Goal: Task Accomplishment & Management: Use online tool/utility

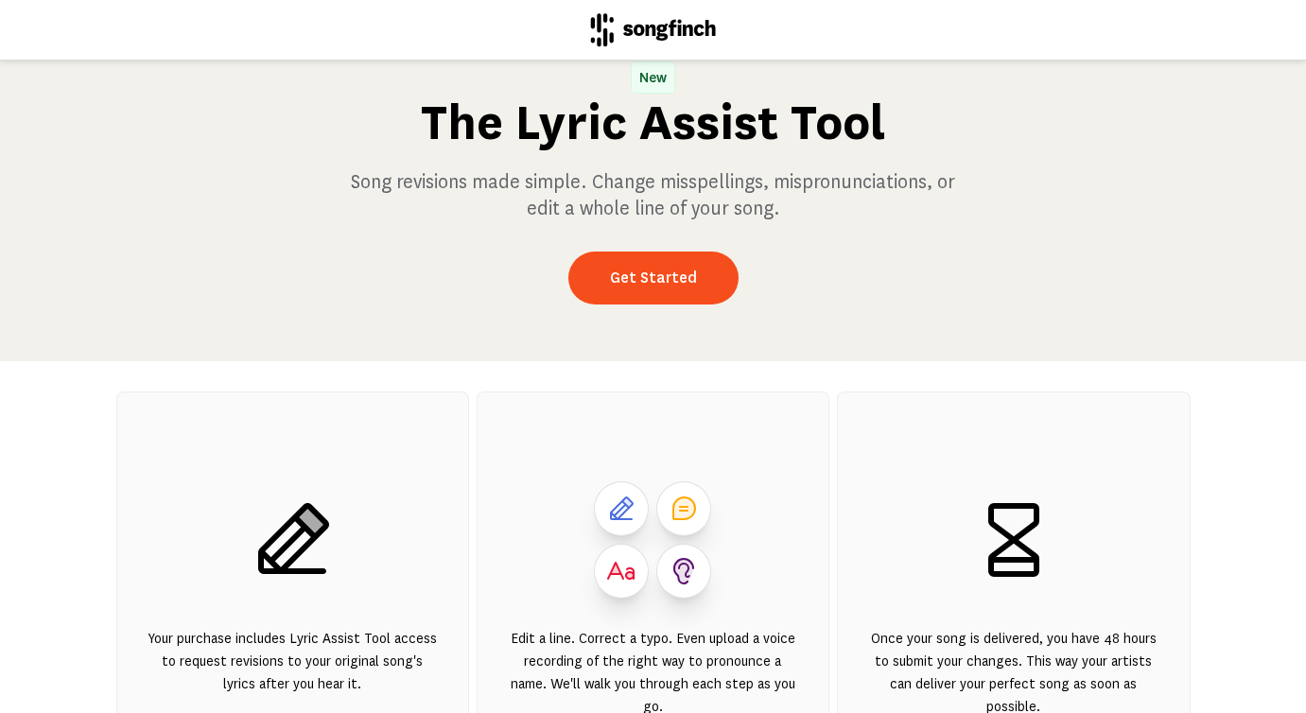
scroll to position [39, 0]
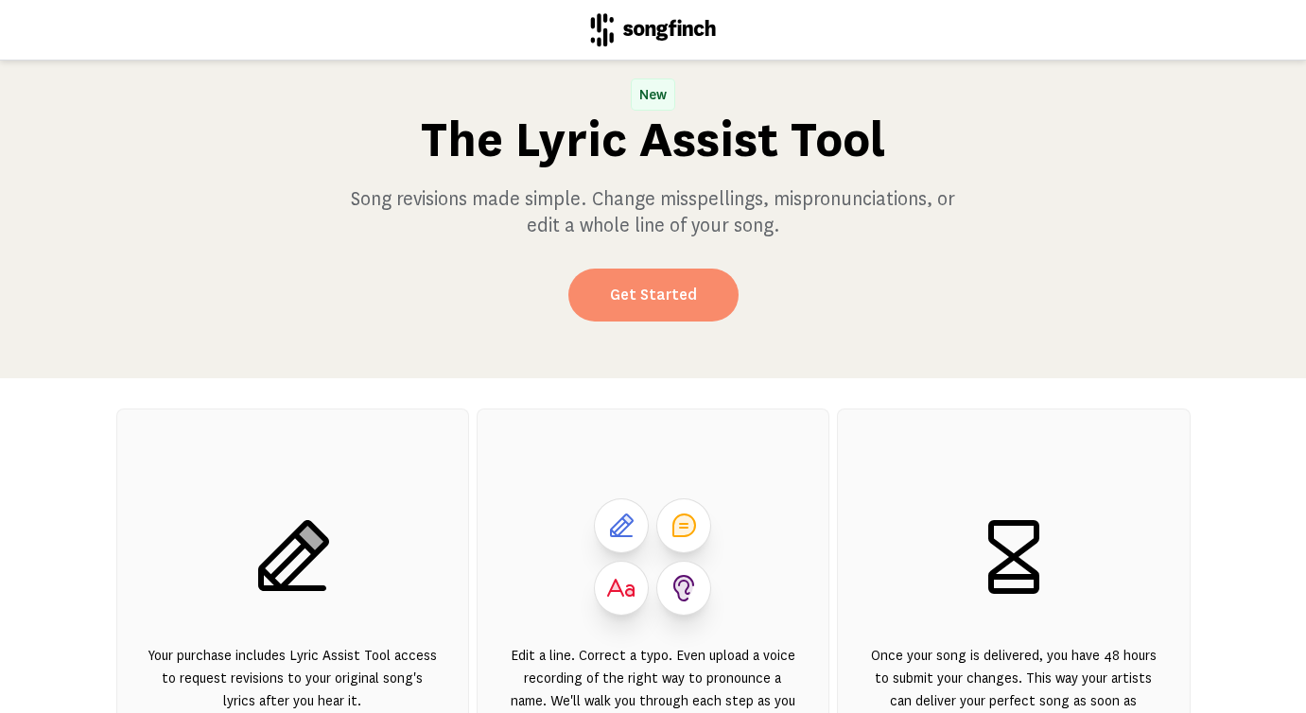
click at [693, 294] on link "Get Started" at bounding box center [654, 295] width 170 height 53
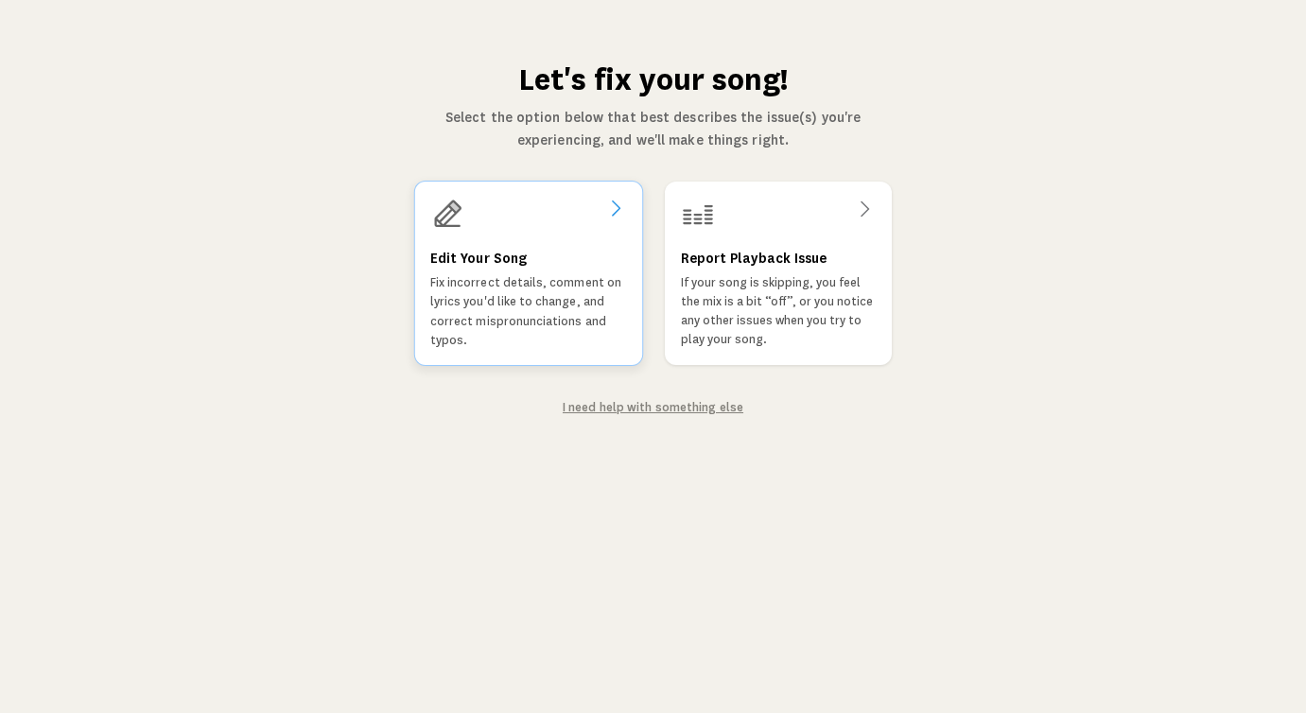
click at [524, 213] on div at bounding box center [527, 214] width 197 height 34
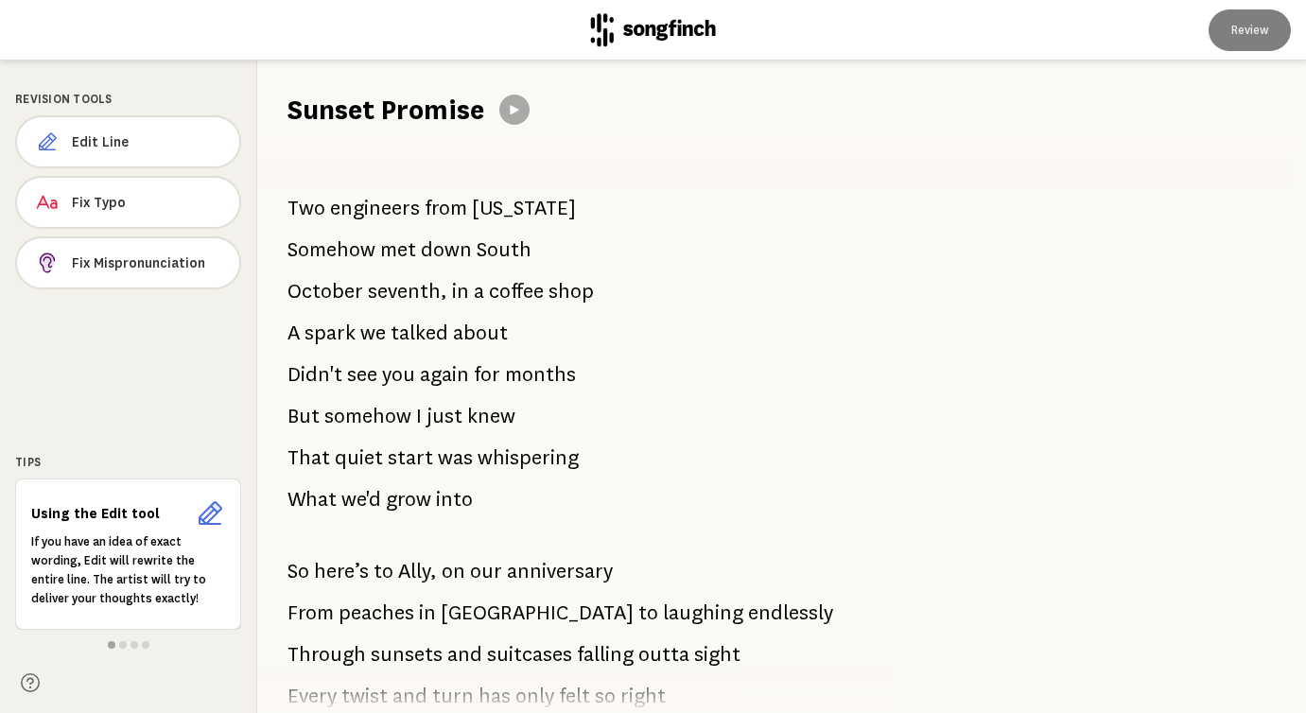
click at [503, 215] on span "[US_STATE]" at bounding box center [524, 208] width 104 height 38
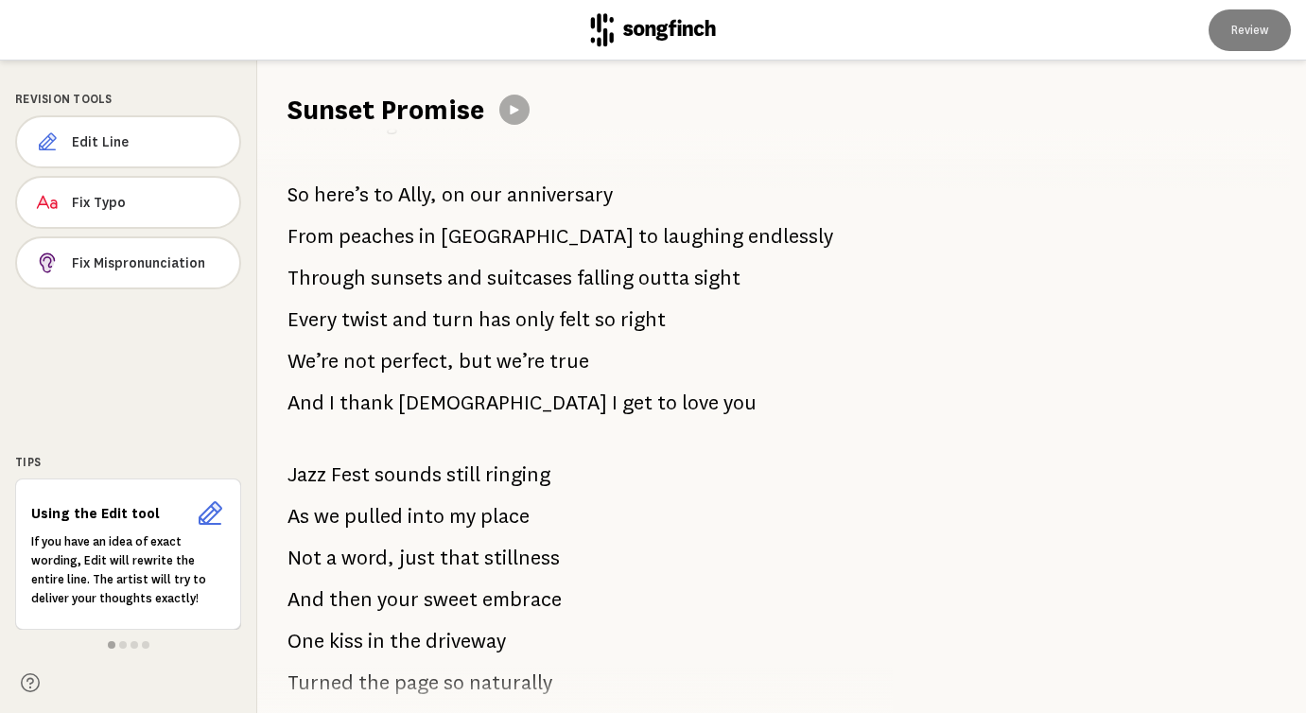
scroll to position [384, 0]
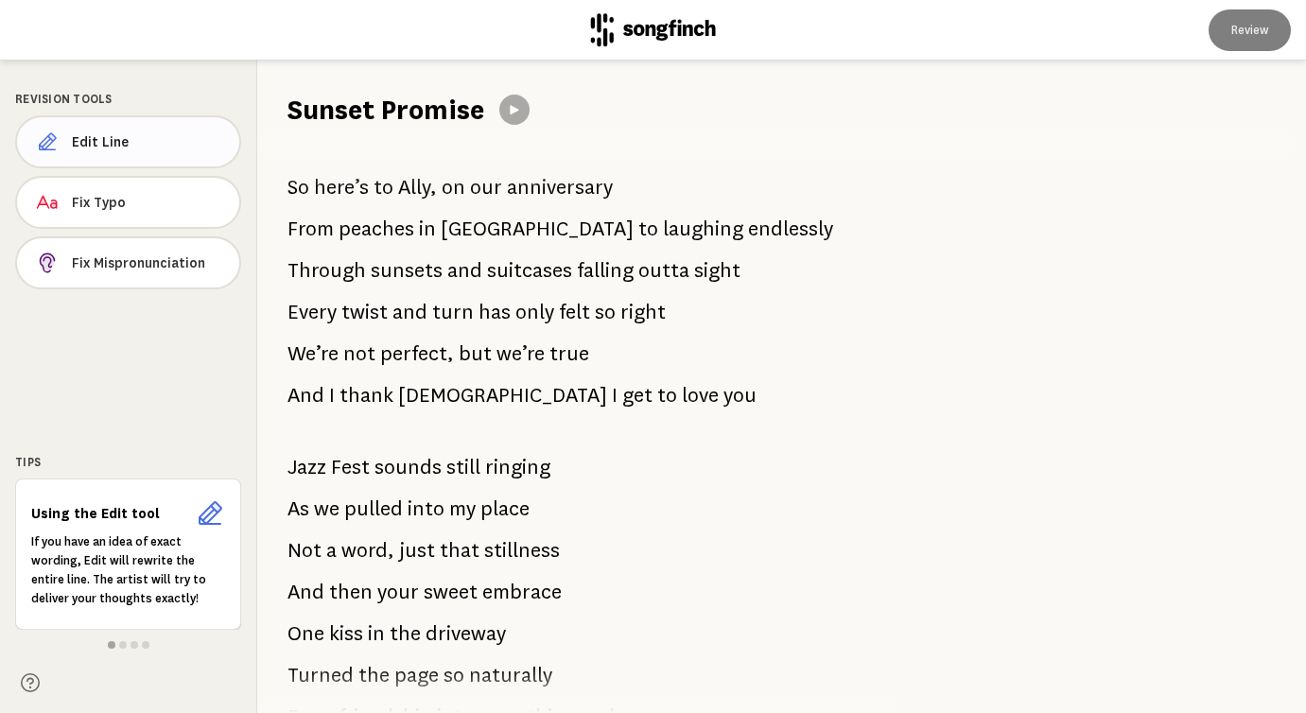
click at [117, 131] on button "Edit Line" at bounding box center [128, 141] width 226 height 53
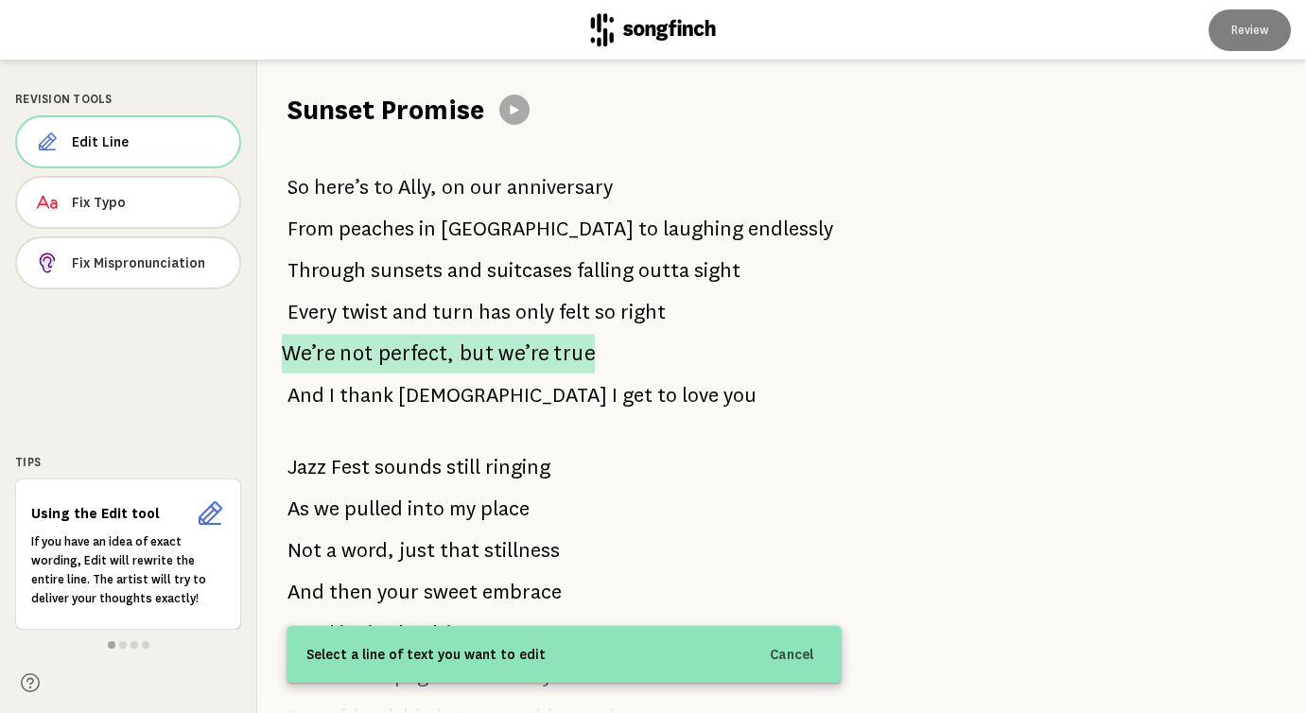
click at [504, 359] on span "we’re" at bounding box center [524, 354] width 50 height 40
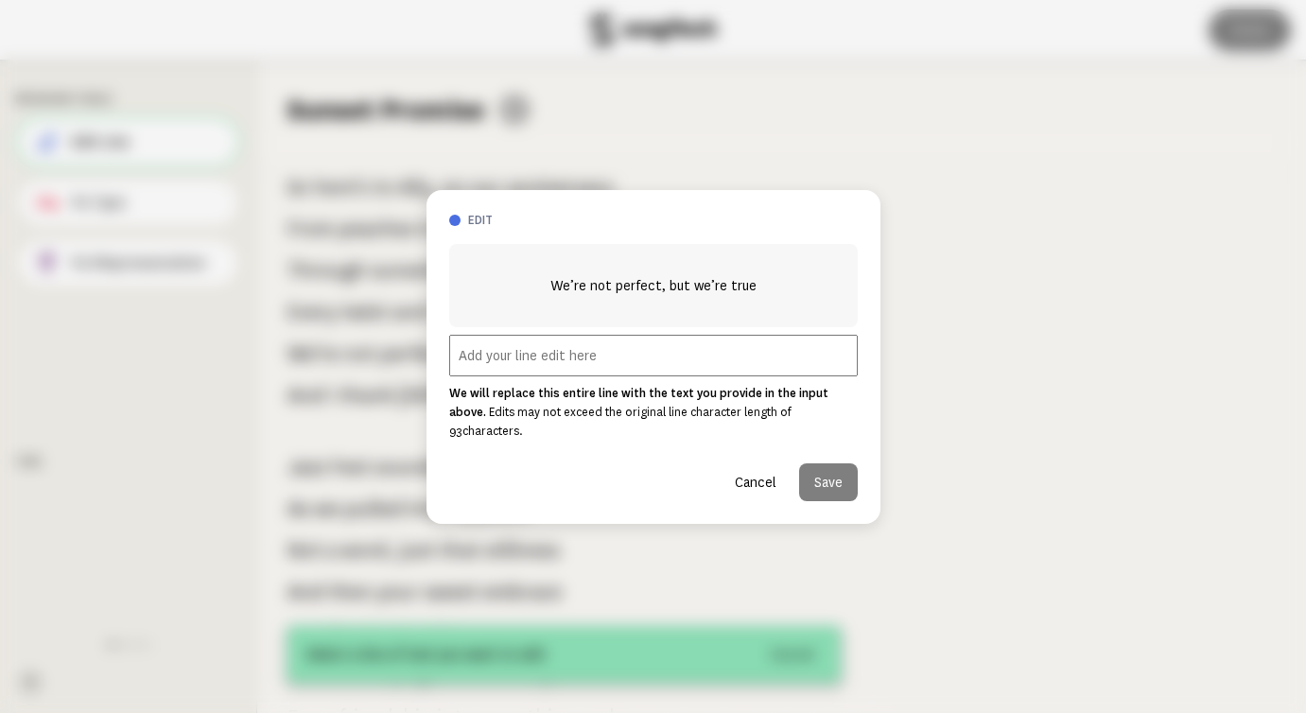
click at [579, 367] on input "text" at bounding box center [653, 356] width 409 height 42
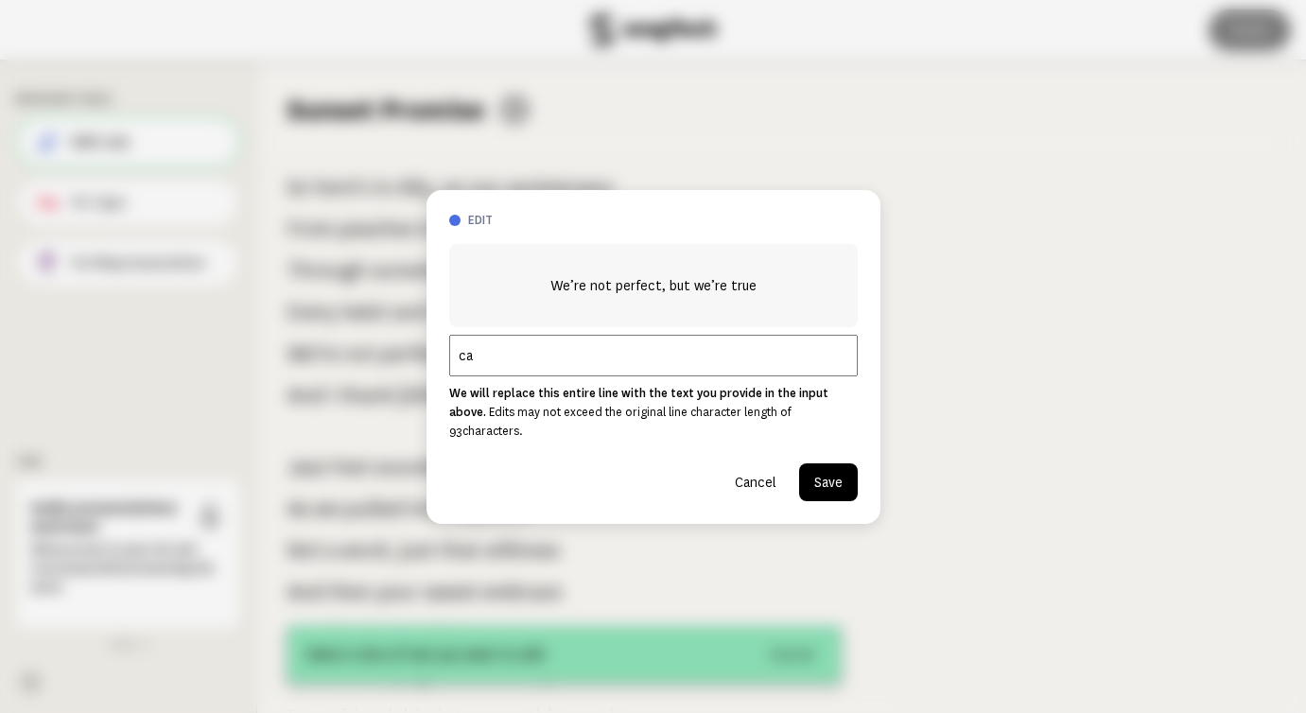
type input "c"
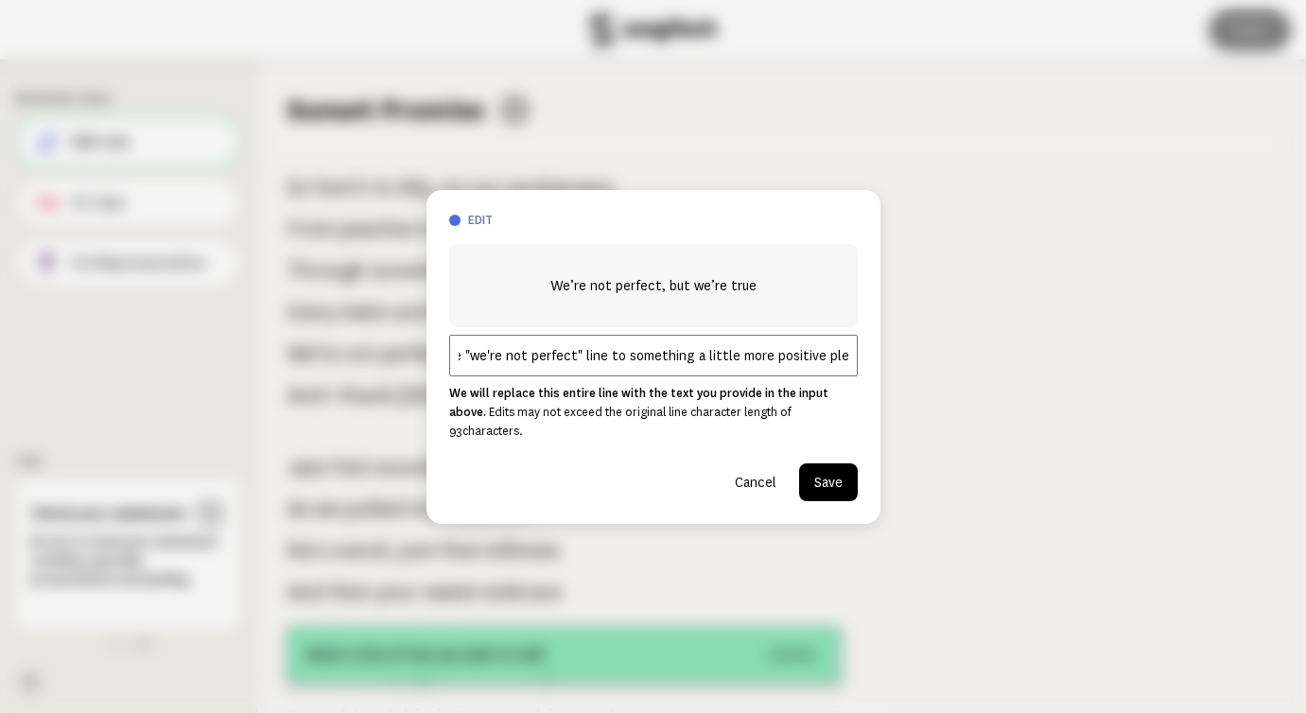
scroll to position [0, 131]
type input "could we change the "we're not perfect" line to something a little more positiv…"
click at [811, 464] on button "Save" at bounding box center [828, 483] width 59 height 38
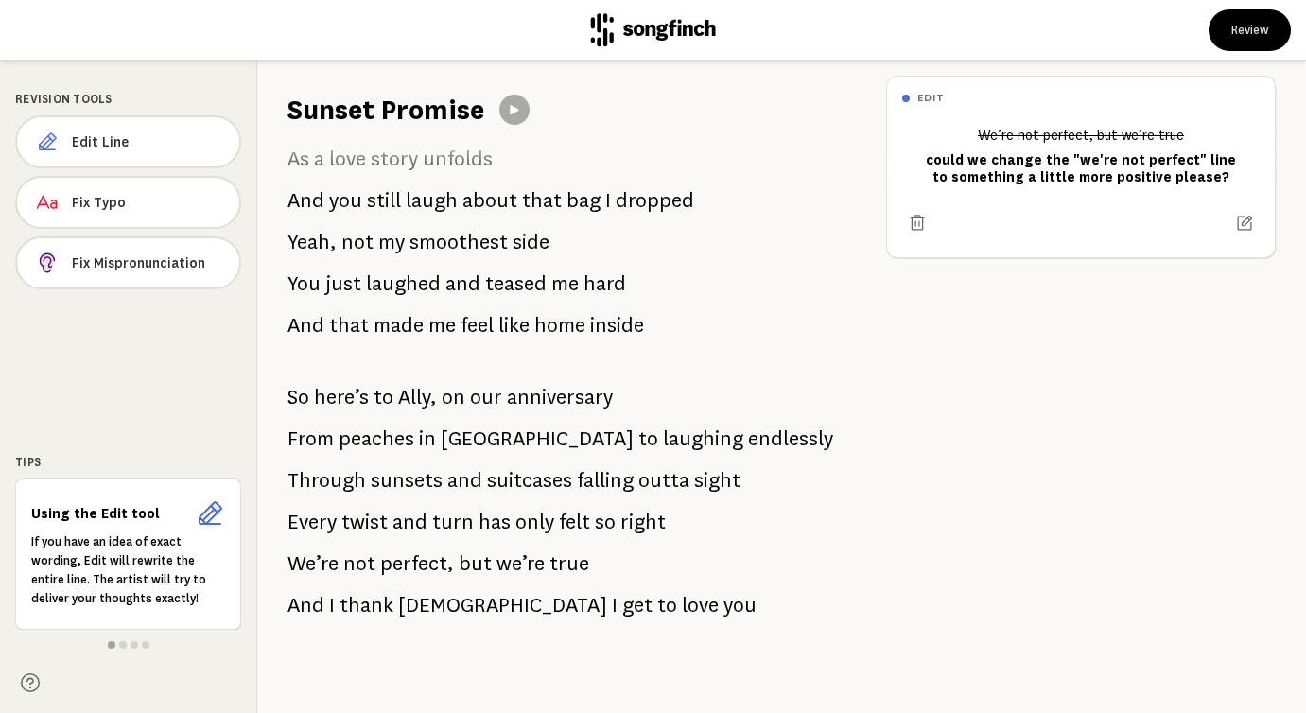
scroll to position [1466, 0]
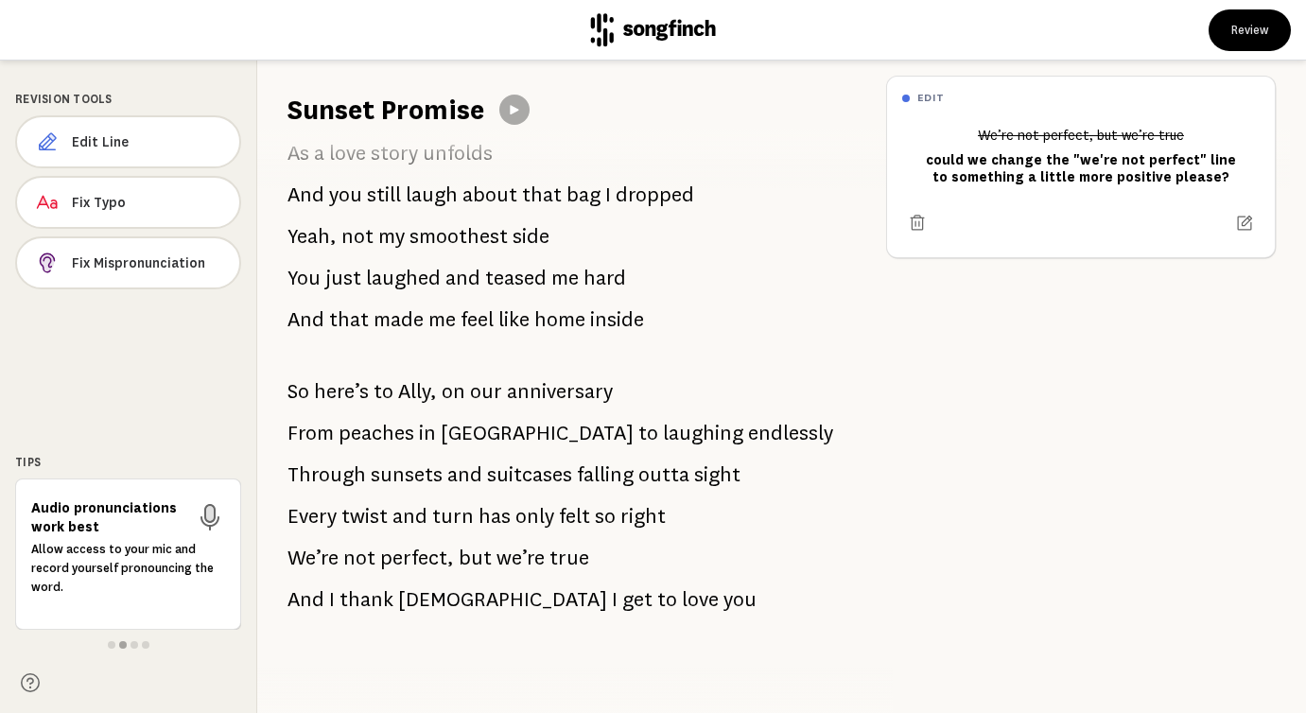
click at [500, 552] on span "we’re" at bounding box center [521, 558] width 48 height 38
click at [449, 562] on p "We’re not perfect, but we’re true" at bounding box center [439, 558] width 302 height 38
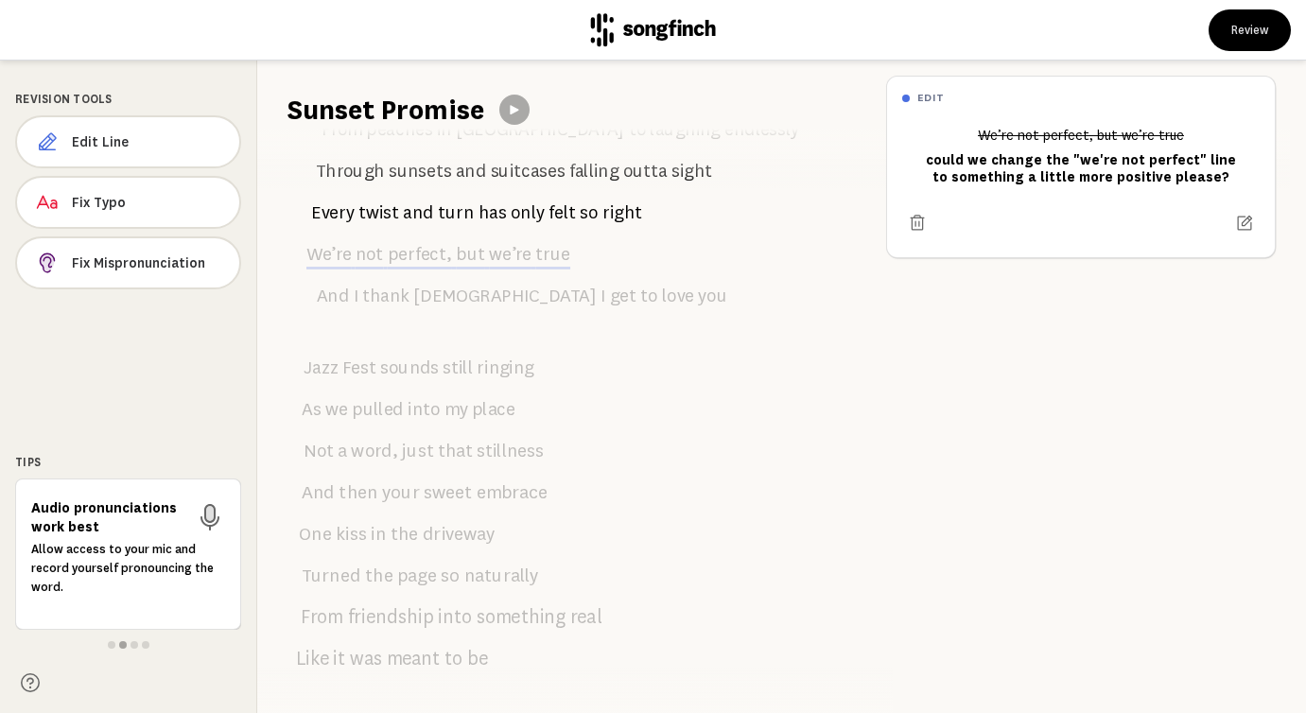
scroll to position [0, 0]
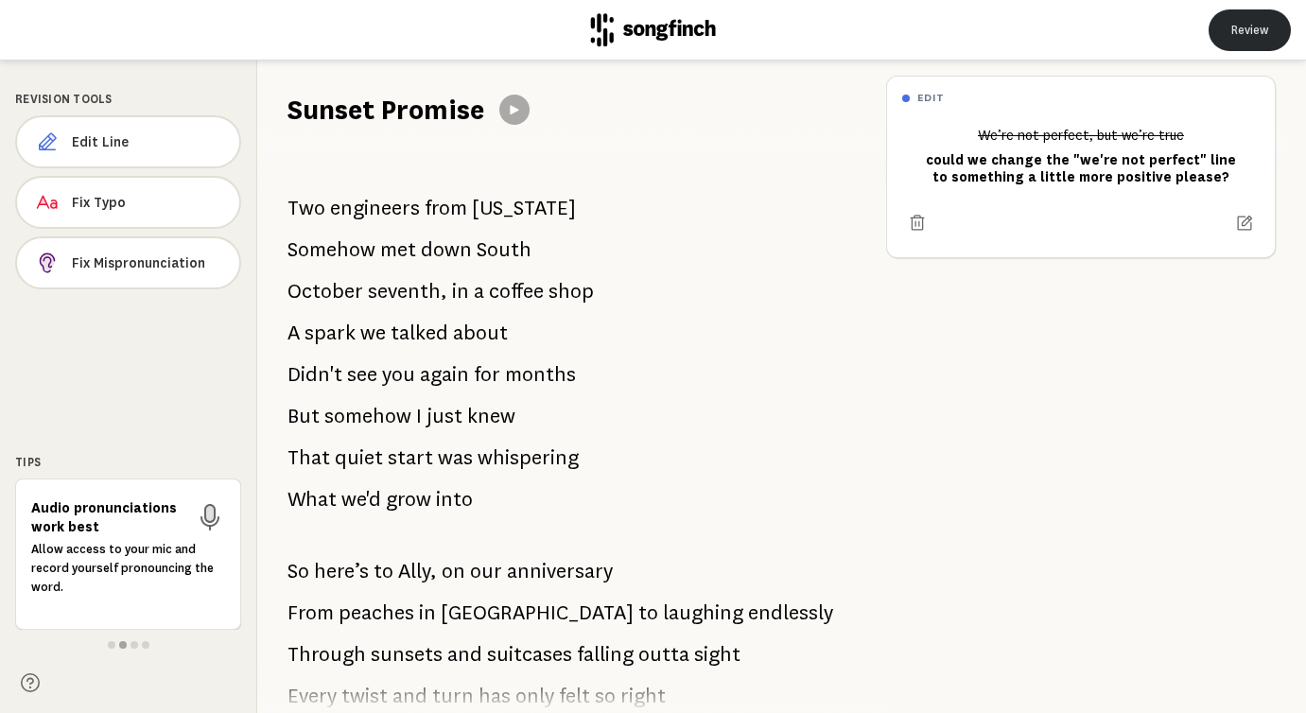
click at [1259, 27] on button "Review" at bounding box center [1250, 30] width 82 height 42
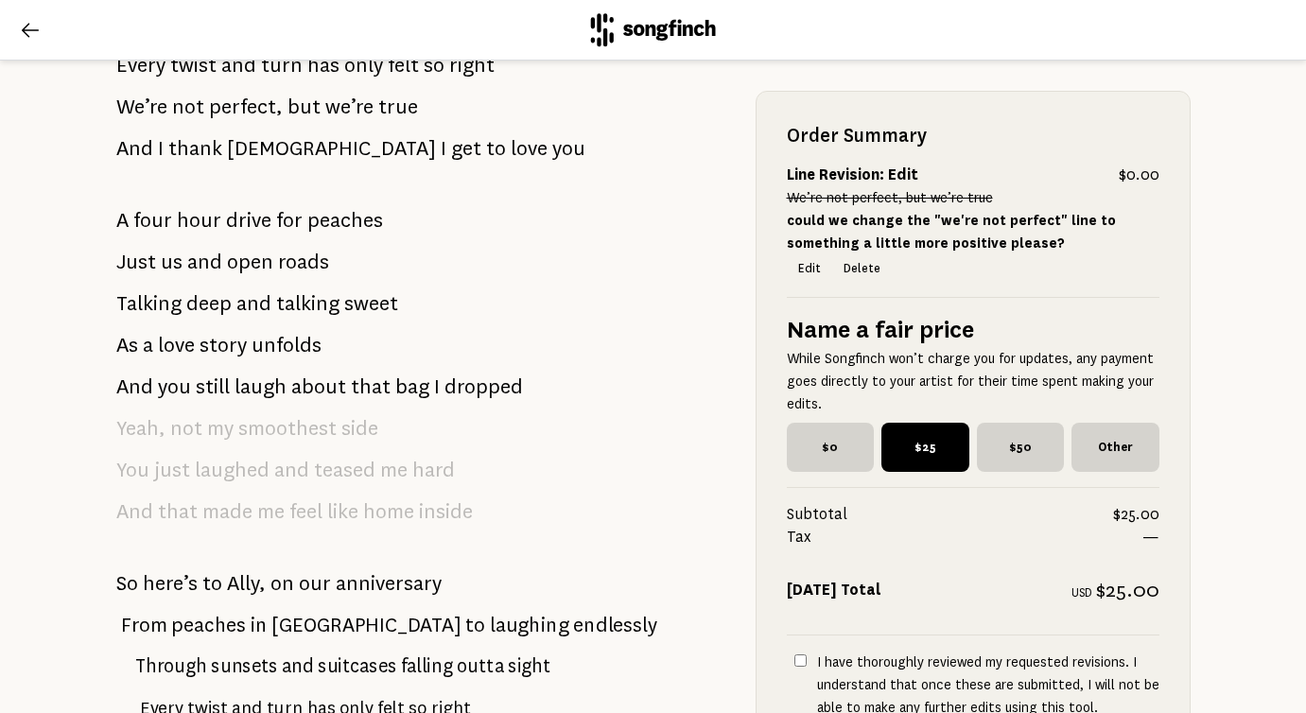
scroll to position [1510, 0]
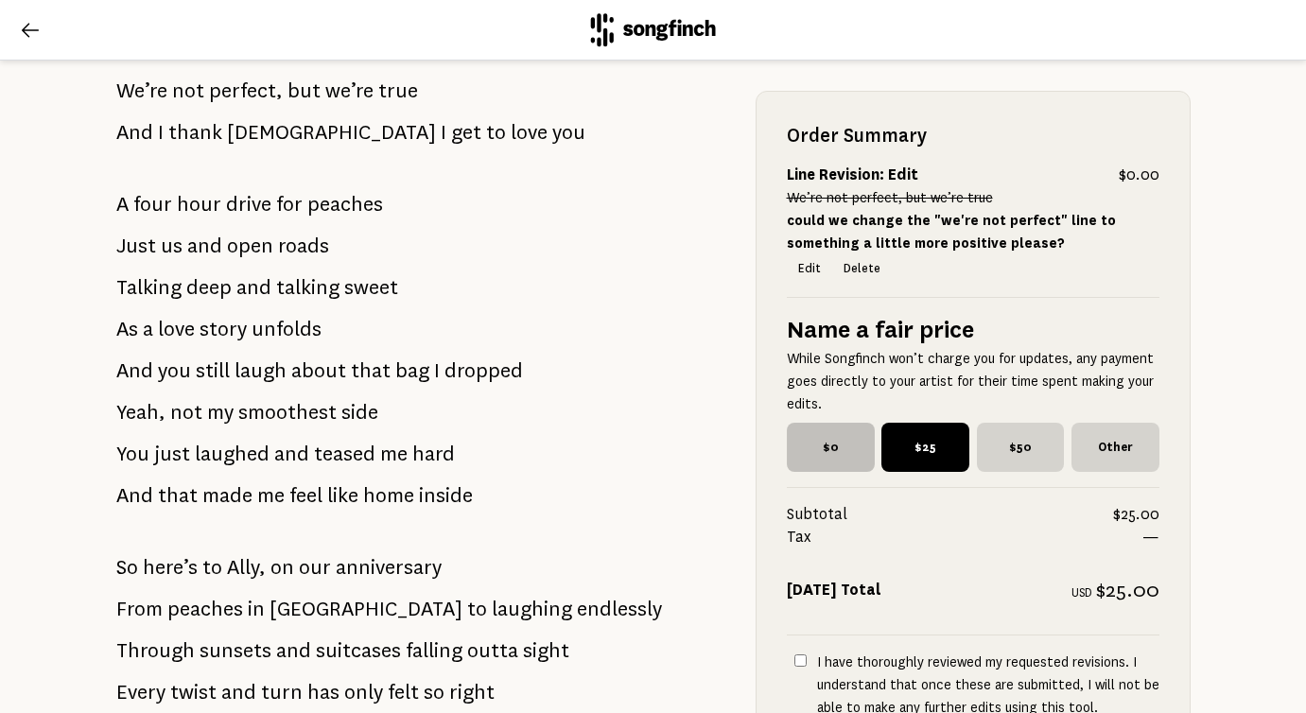
click at [850, 455] on span "$0" at bounding box center [830, 447] width 87 height 49
click at [799, 435] on input "$0" at bounding box center [793, 429] width 12 height 12
radio input "true"
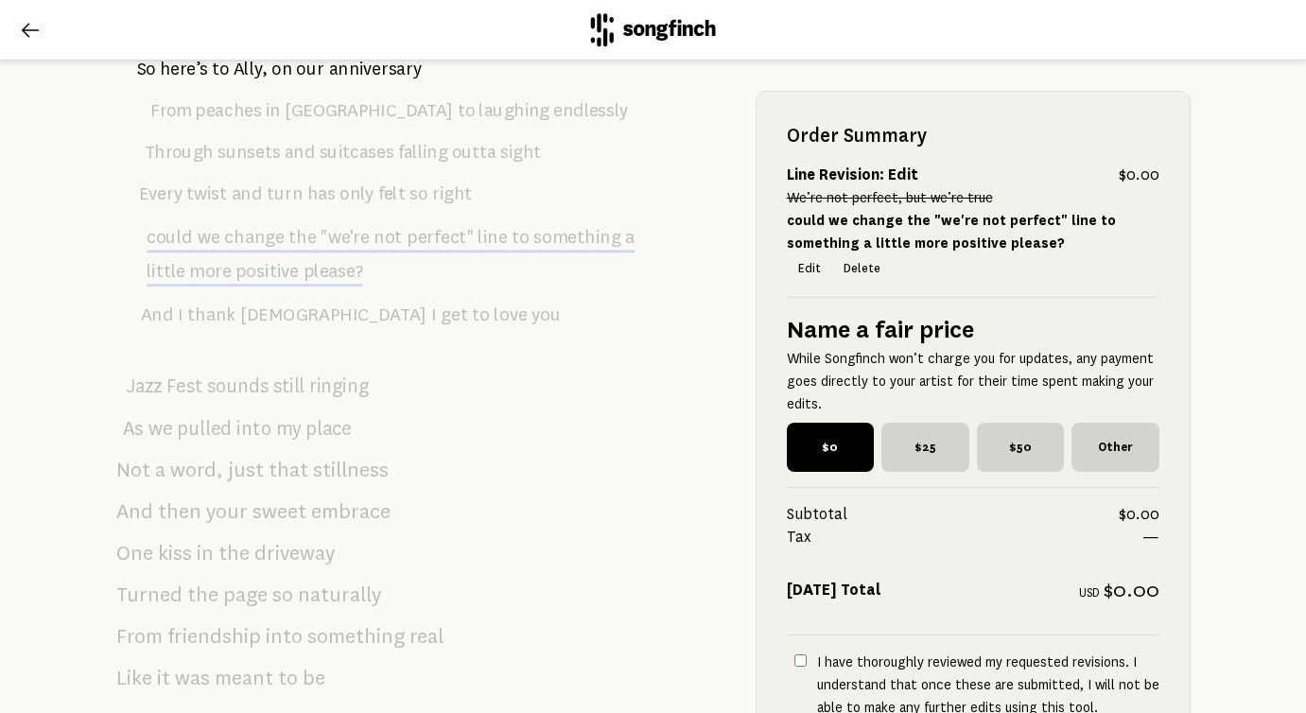
scroll to position [0, 0]
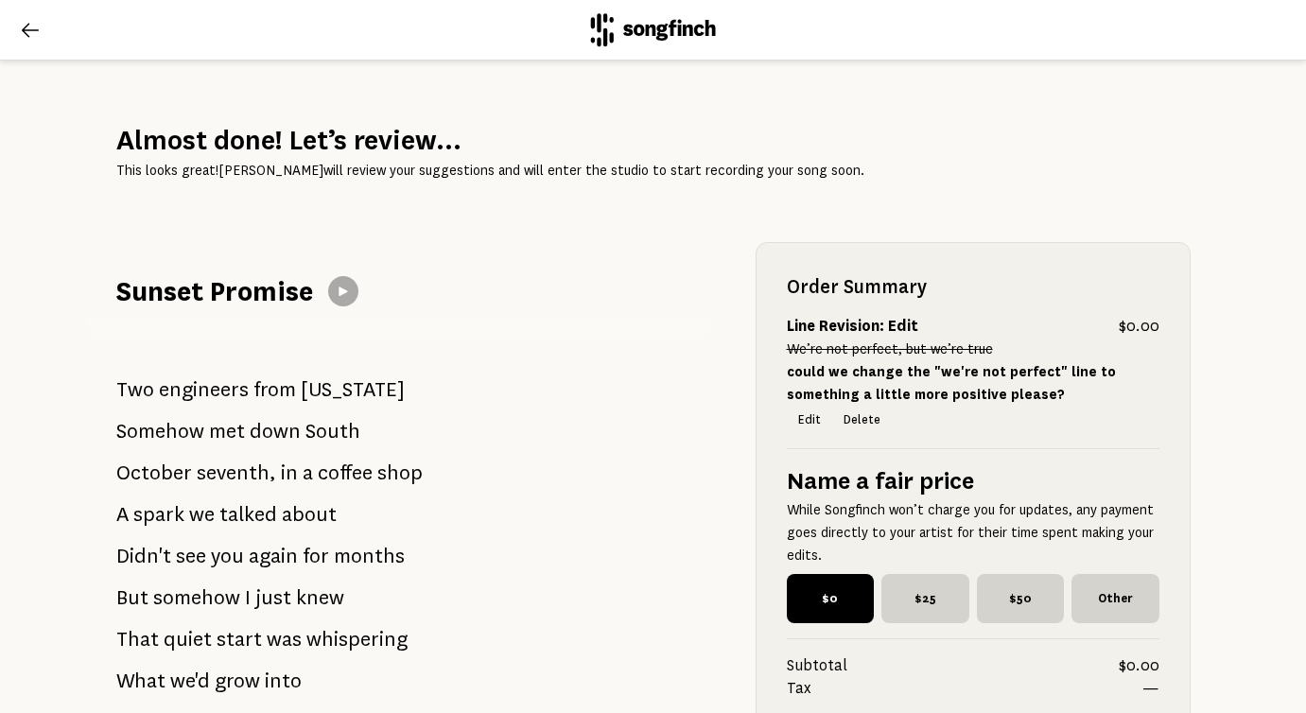
click at [32, 34] on icon at bounding box center [30, 30] width 23 height 23
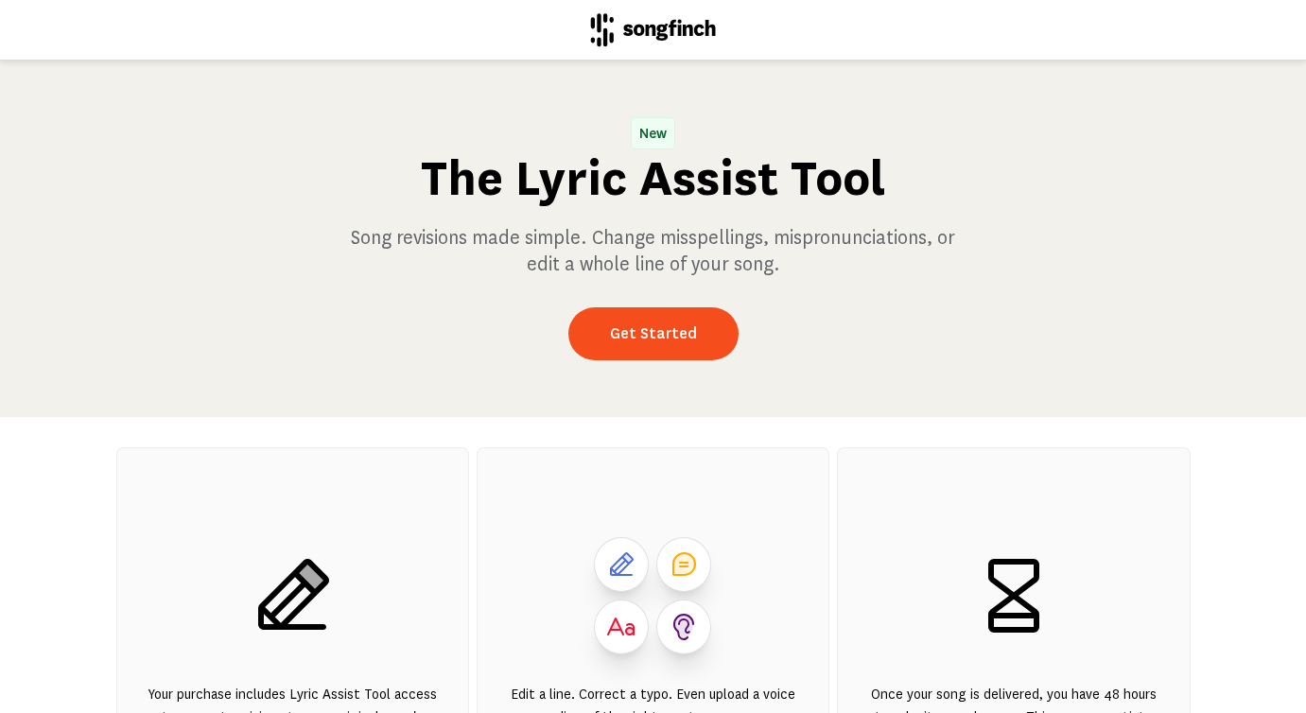
click at [638, 20] on icon at bounding box center [653, 30] width 126 height 34
click at [659, 33] on icon at bounding box center [653, 29] width 125 height 33
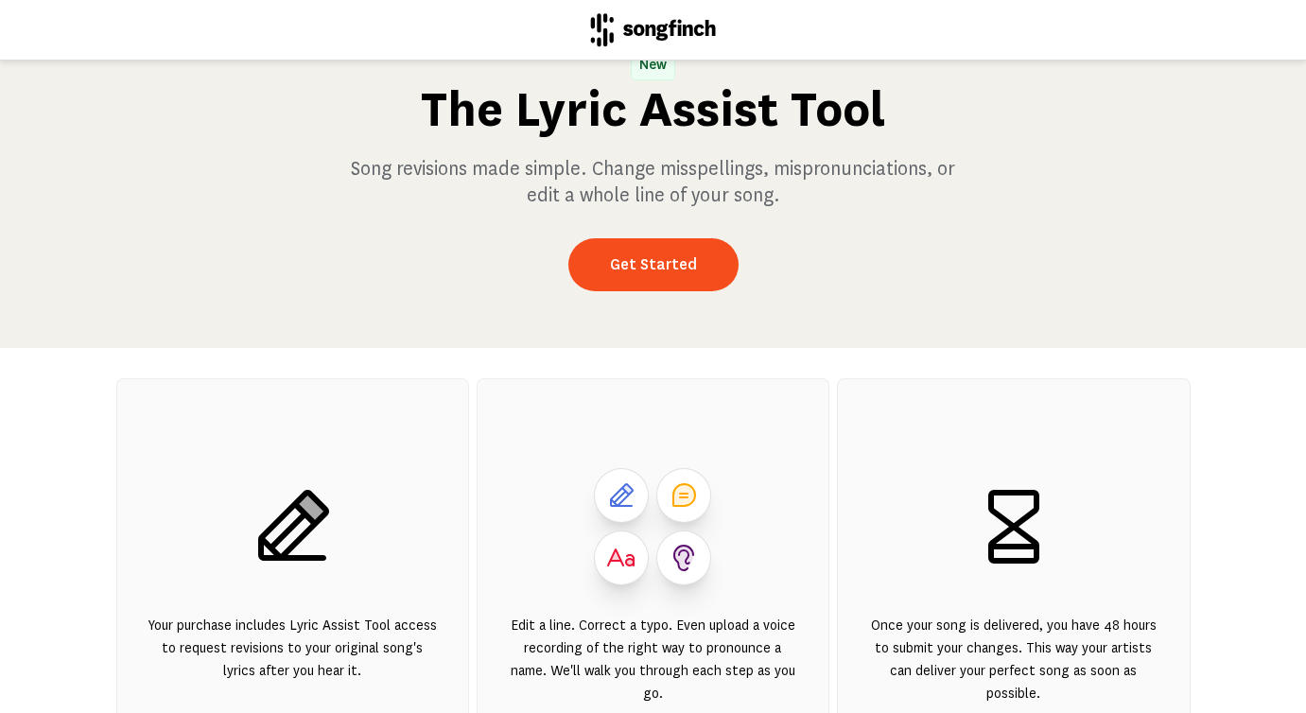
scroll to position [24, 0]
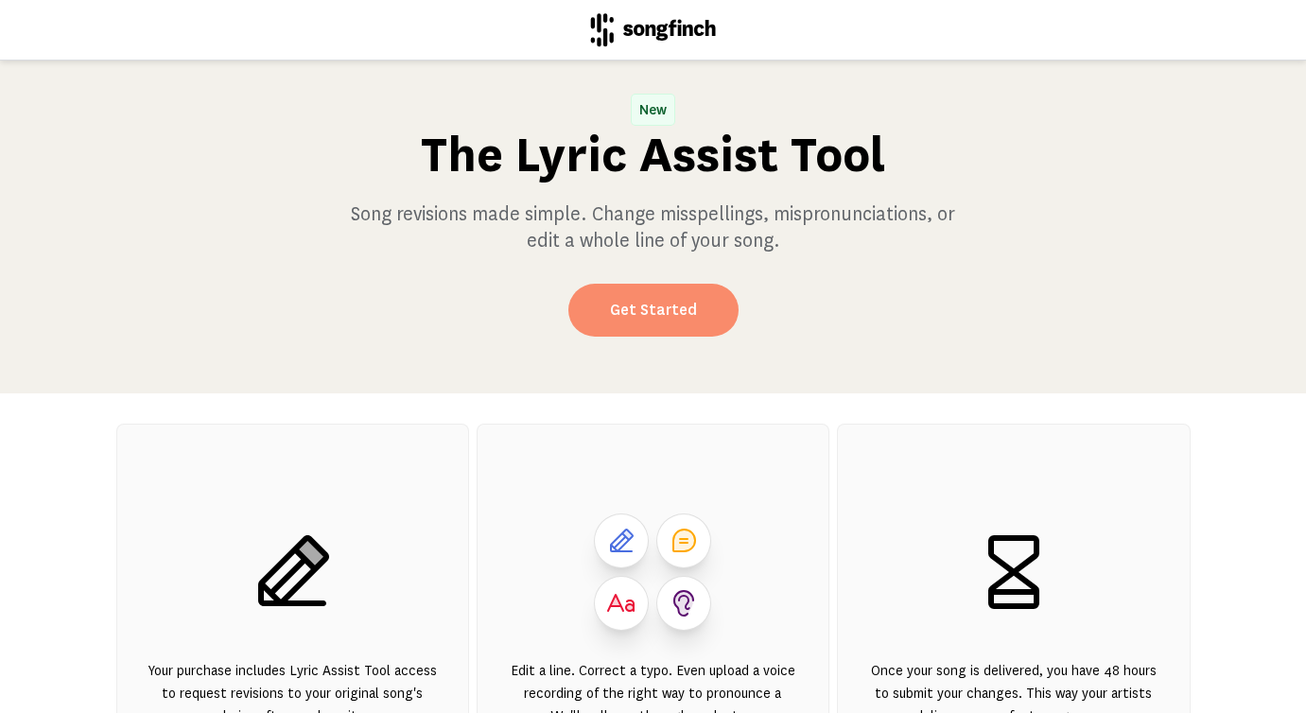
click at [650, 324] on link "Get Started" at bounding box center [654, 310] width 170 height 53
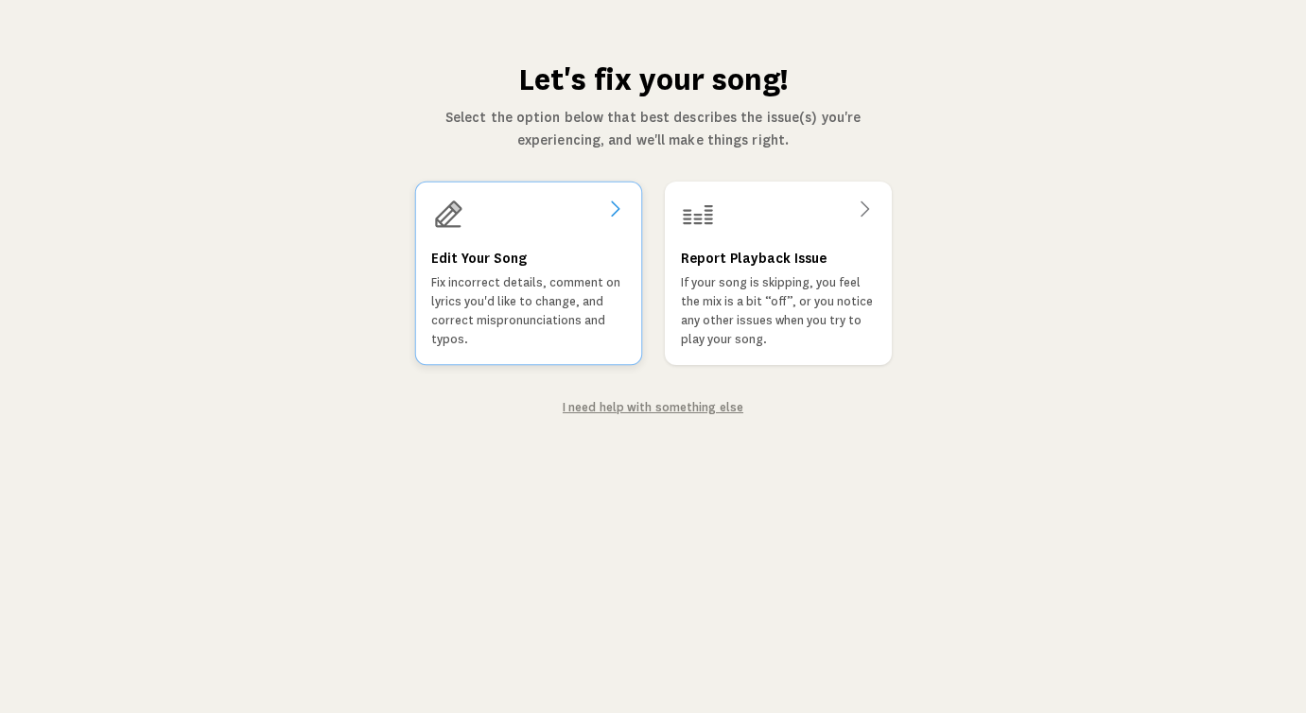
click at [559, 227] on div at bounding box center [527, 215] width 195 height 34
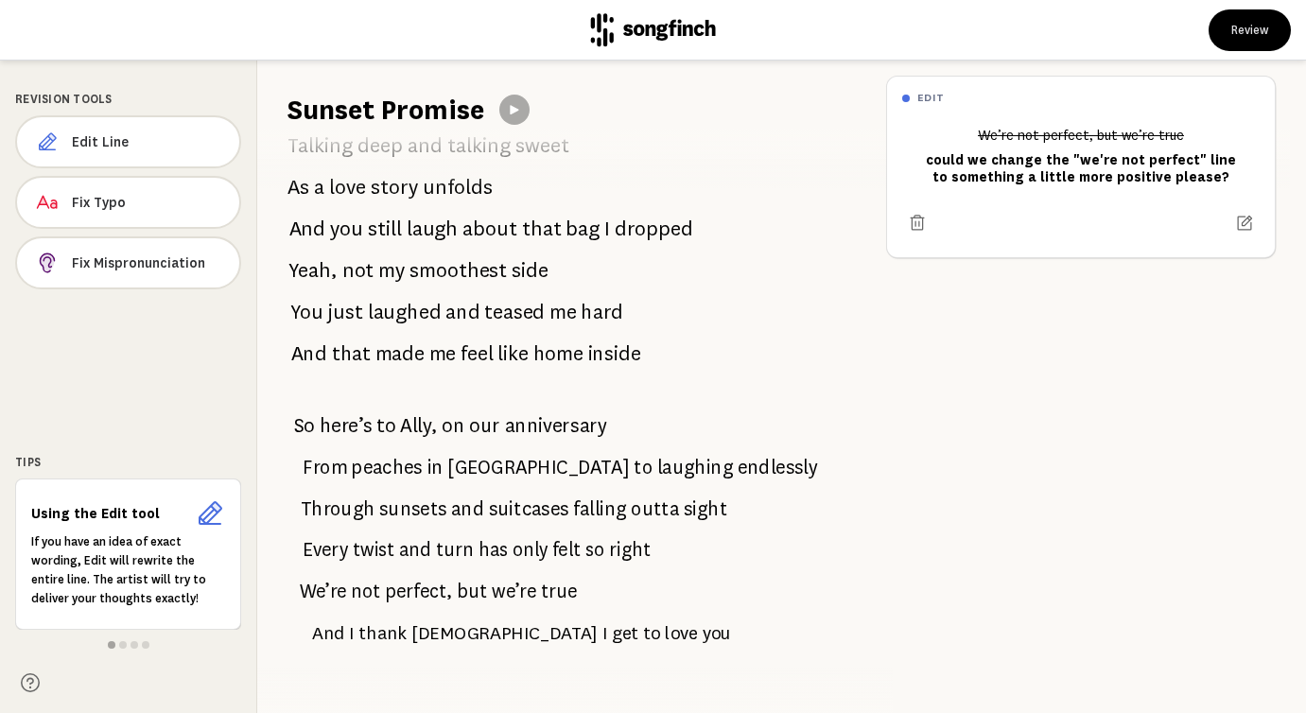
scroll to position [1466, 0]
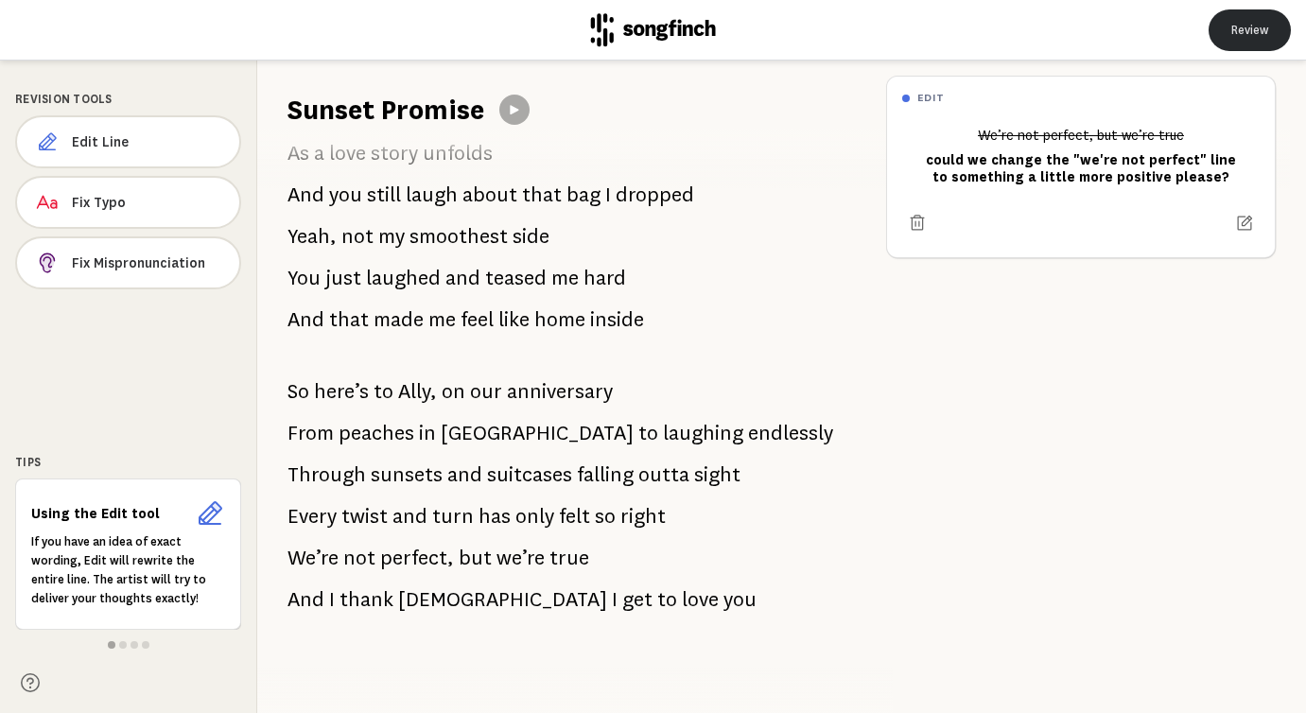
click at [1236, 22] on button "Review" at bounding box center [1250, 30] width 82 height 42
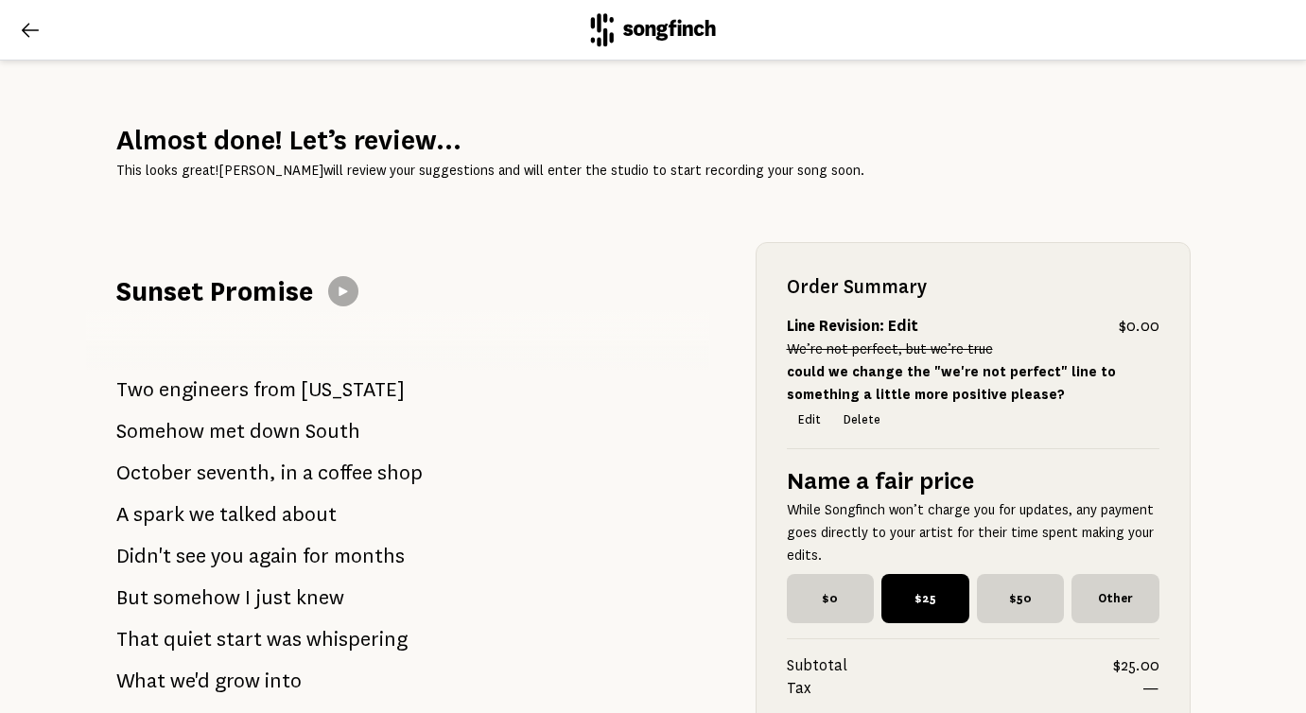
scroll to position [131, 0]
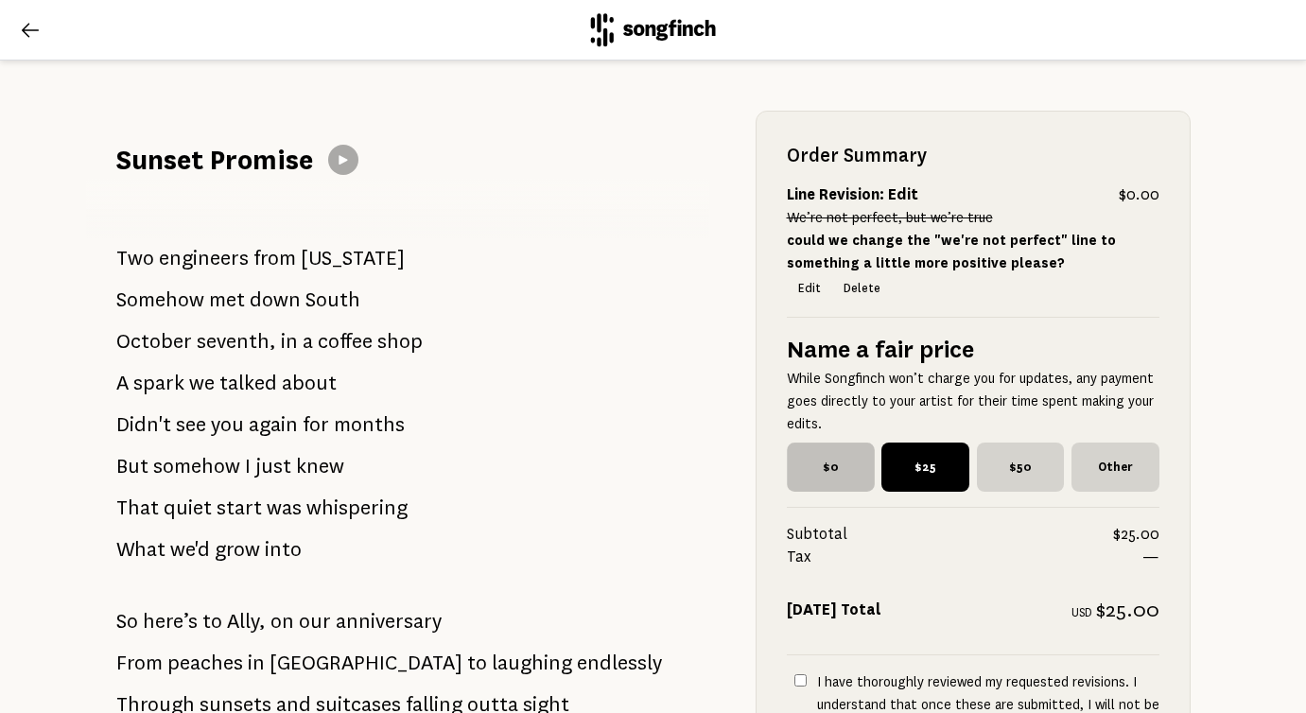
click at [828, 477] on span "$0" at bounding box center [830, 467] width 87 height 49
click at [799, 455] on input "$0" at bounding box center [793, 449] width 12 height 12
radio input "true"
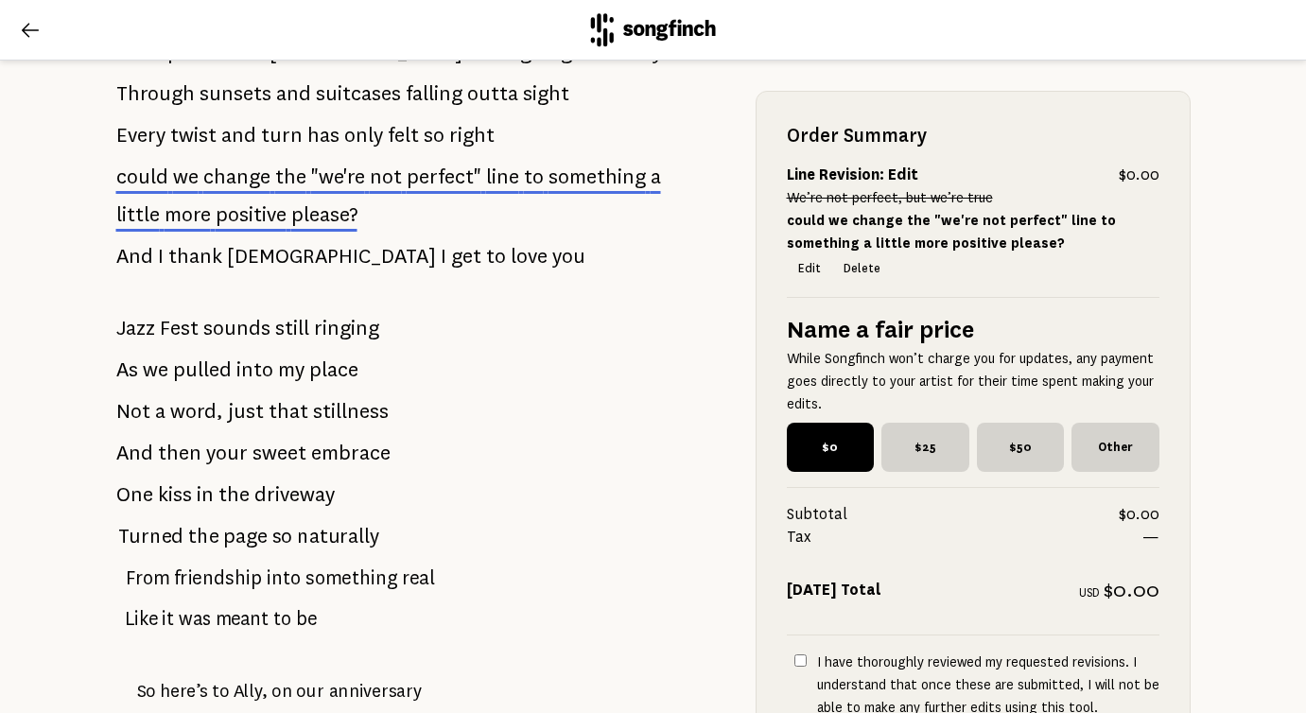
scroll to position [744, 0]
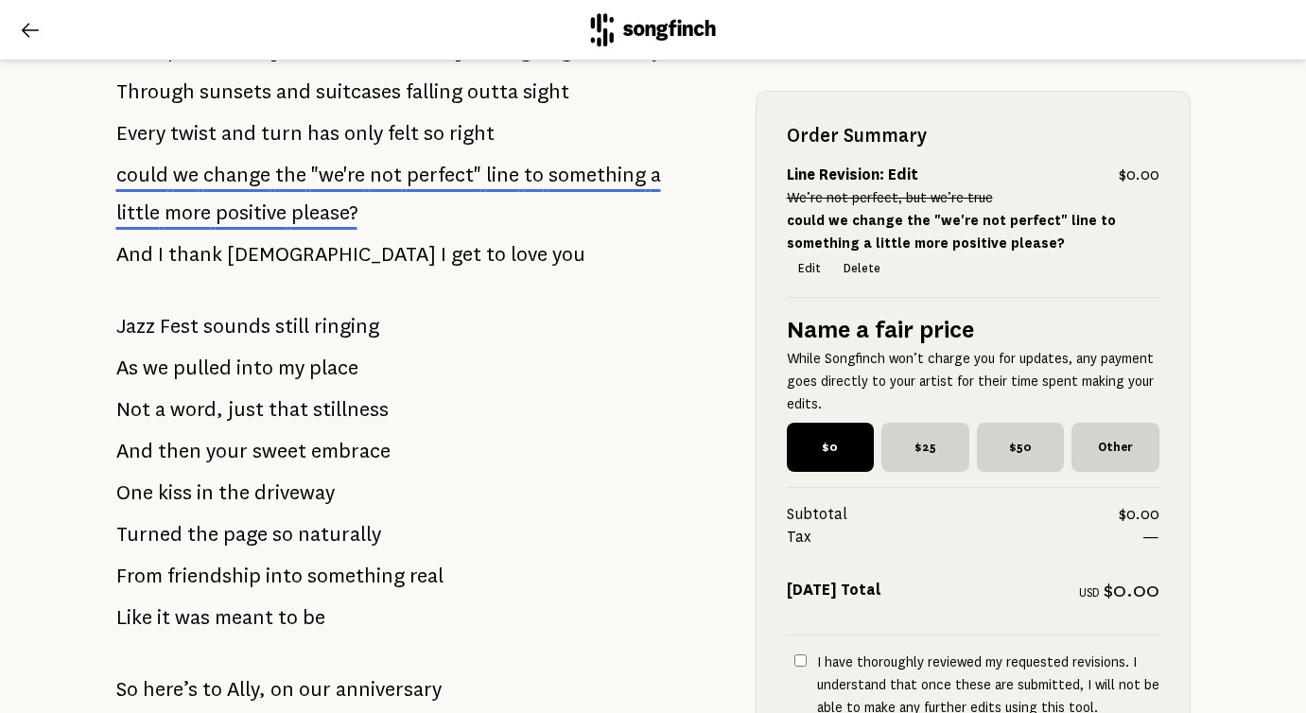
click at [801, 659] on input "I have thoroughly reviewed my requested revisions. I understand that once these…" at bounding box center [801, 661] width 12 height 12
checkbox input "true"
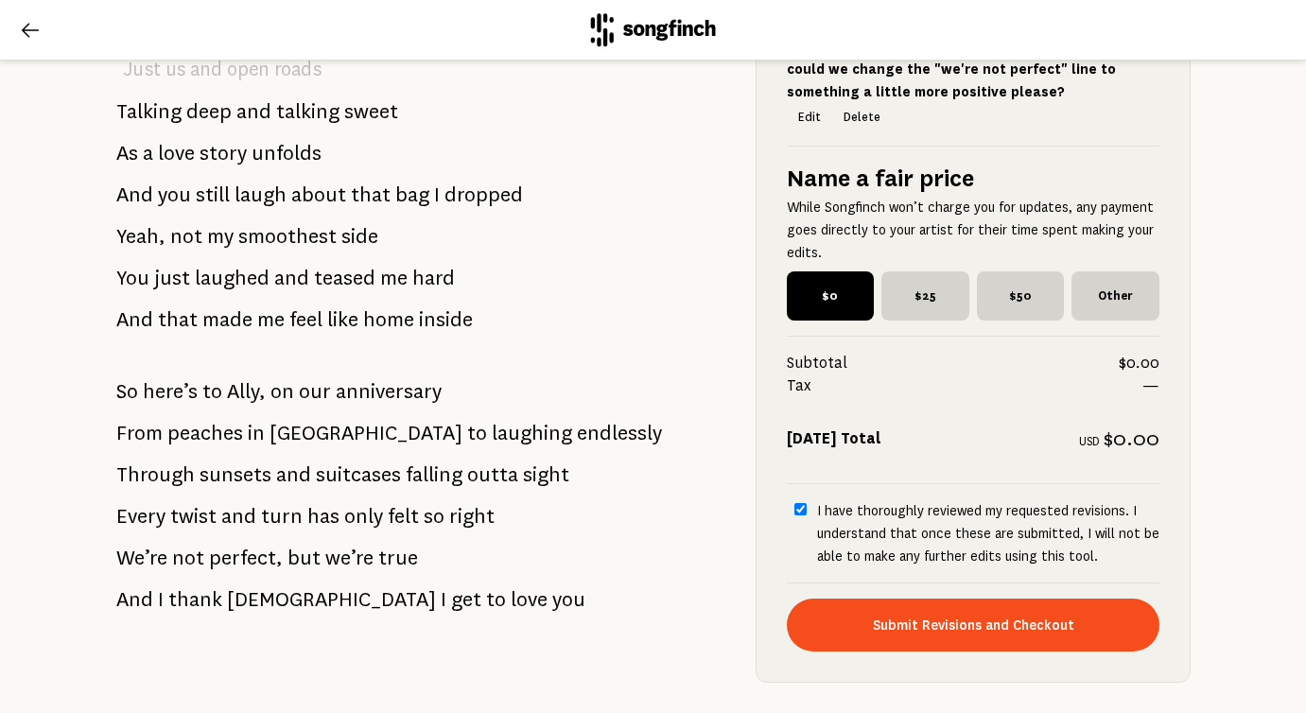
scroll to position [1754, 0]
